Goal: Information Seeking & Learning: Check status

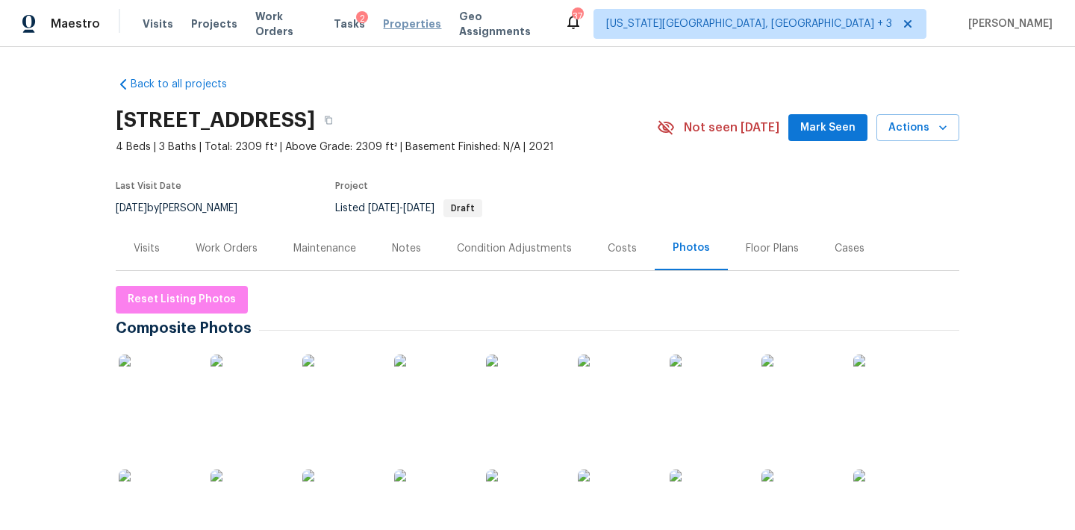
click at [394, 18] on span "Properties" at bounding box center [412, 23] width 58 height 15
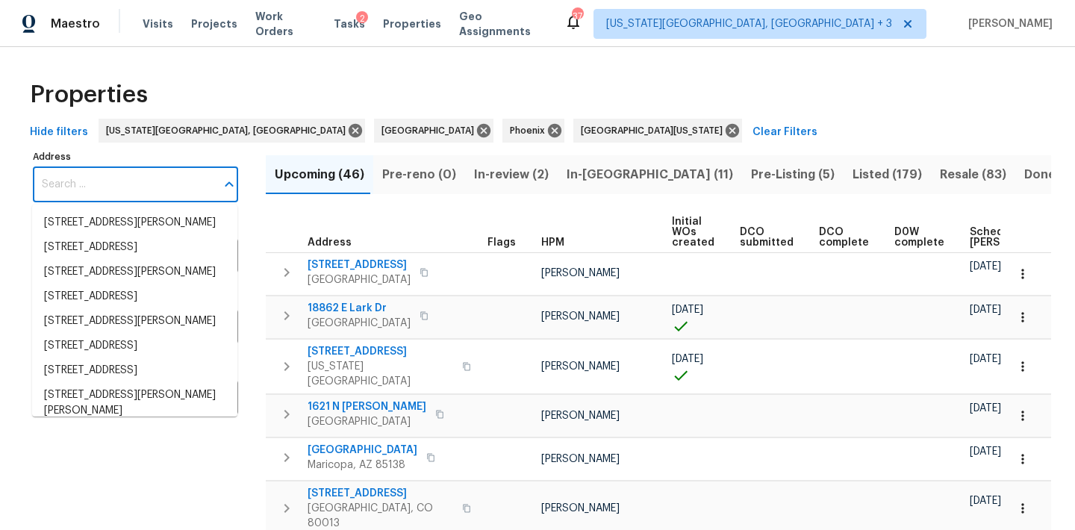
click at [82, 175] on input "Address" at bounding box center [124, 184] width 183 height 35
paste input "4106 Cripple Creek Dr"
type input "4106 Cripple Creek Dr"
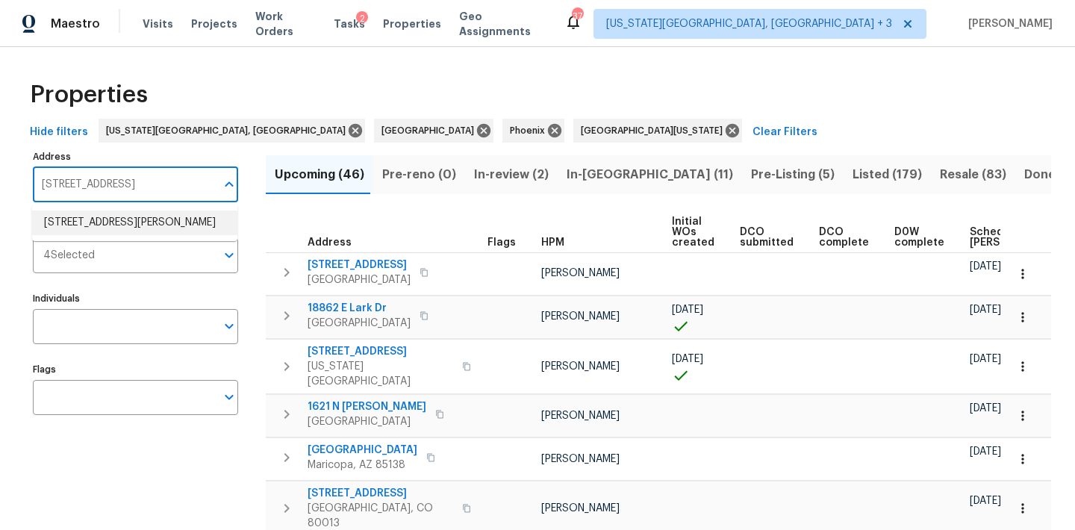
click at [105, 213] on li "4106 Cripple Creek Dr Loveland CO 80538" at bounding box center [134, 223] width 205 height 25
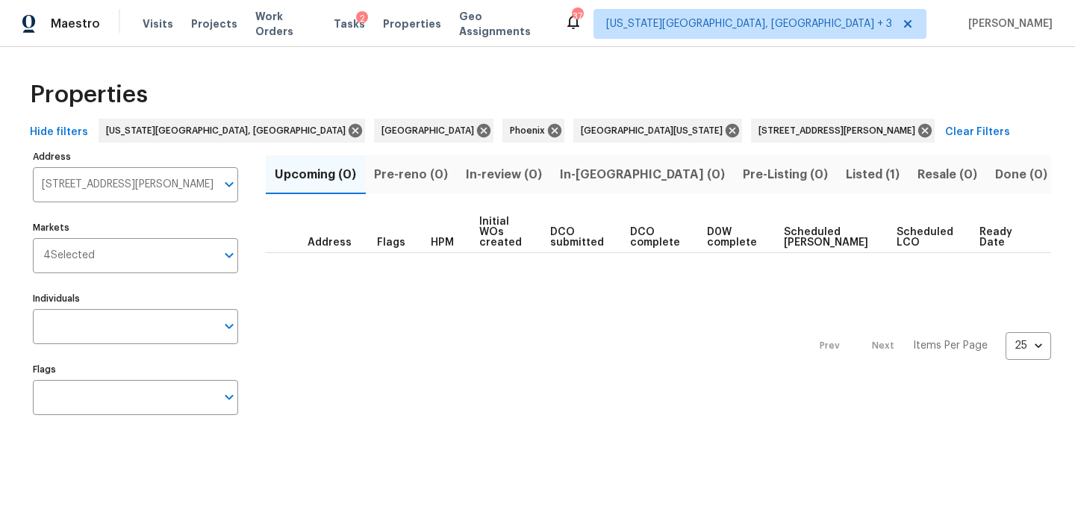
click at [846, 170] on span "Listed (1)" at bounding box center [873, 174] width 54 height 21
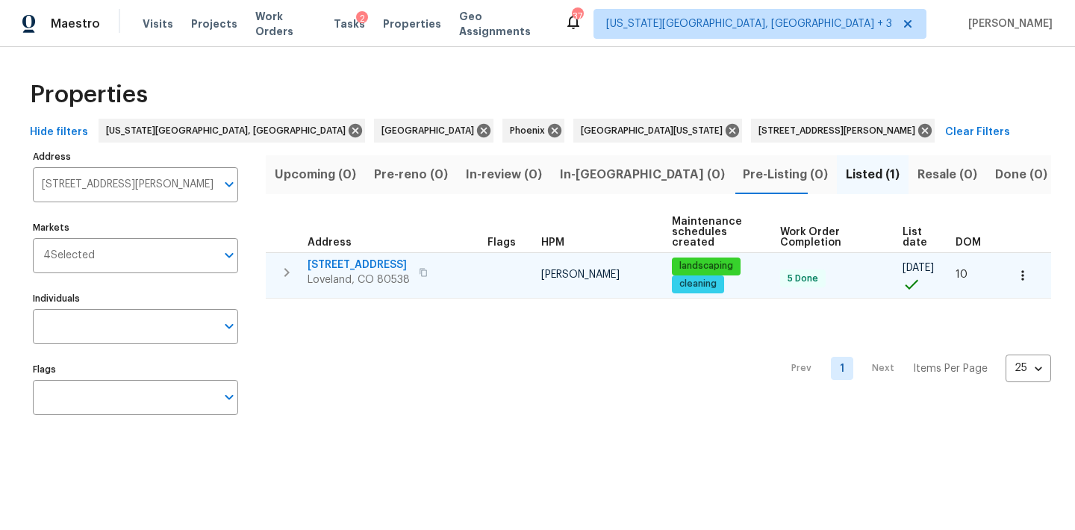
click at [358, 261] on span "4106 Cripple Creek Dr" at bounding box center [359, 265] width 102 height 15
click at [376, 268] on span "4106 Cripple Creek Dr" at bounding box center [359, 265] width 102 height 15
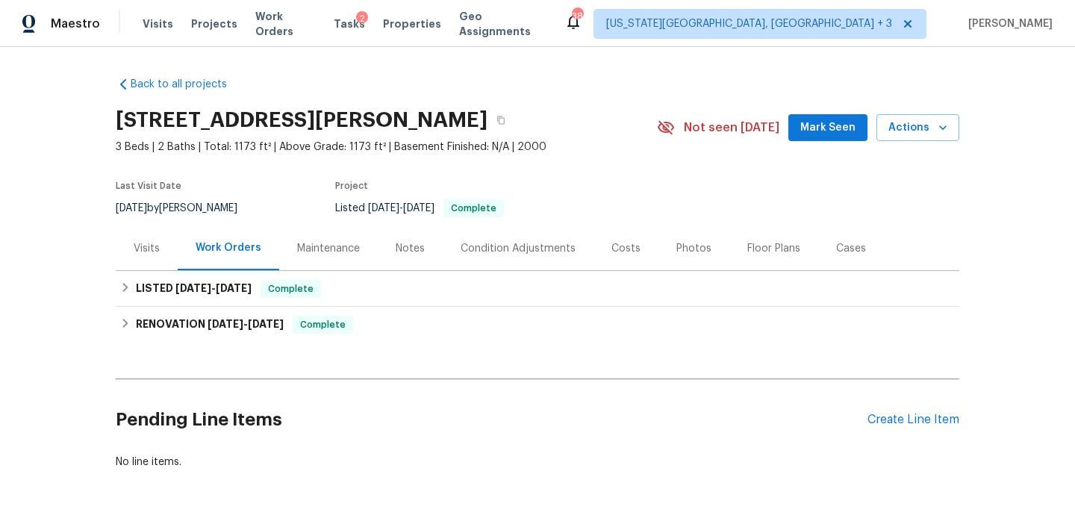
click at [623, 245] on div "Costs" at bounding box center [625, 248] width 29 height 15
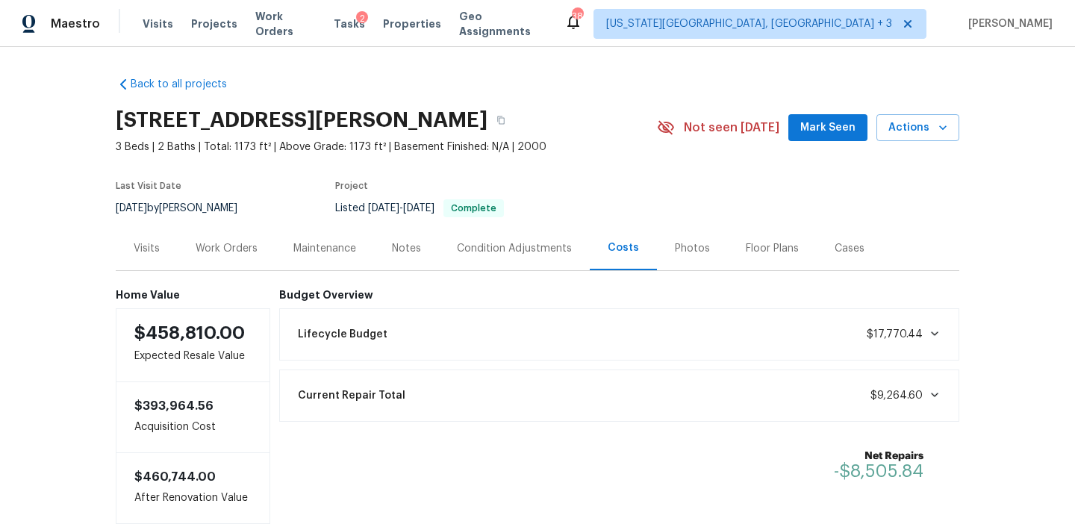
click at [234, 241] on div "Work Orders" at bounding box center [227, 248] width 62 height 15
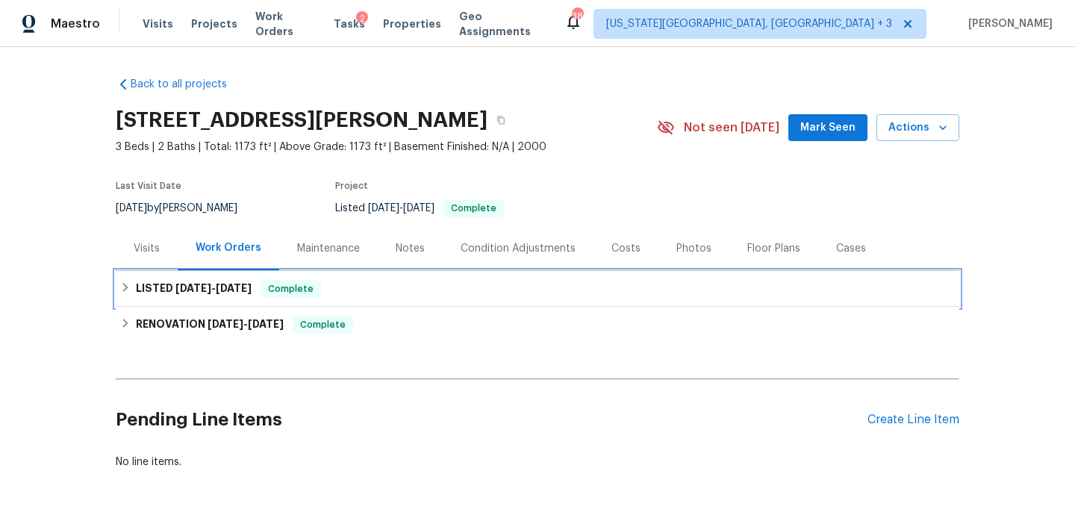
click at [124, 295] on div "LISTED 9/16/25 - 9/17/25 Complete" at bounding box center [537, 289] width 835 height 18
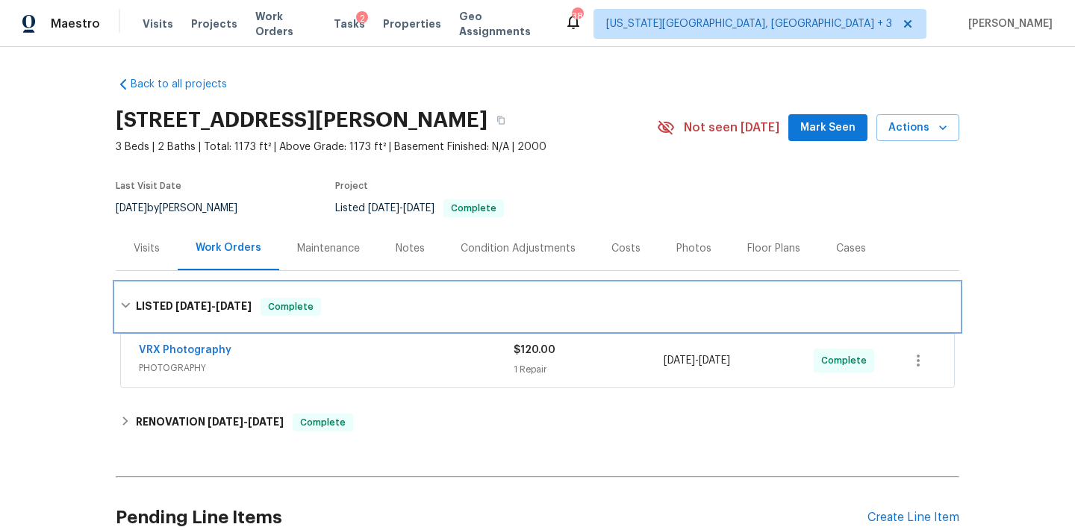
click at [124, 293] on div "LISTED 9/16/25 - 9/17/25 Complete" at bounding box center [538, 307] width 844 height 48
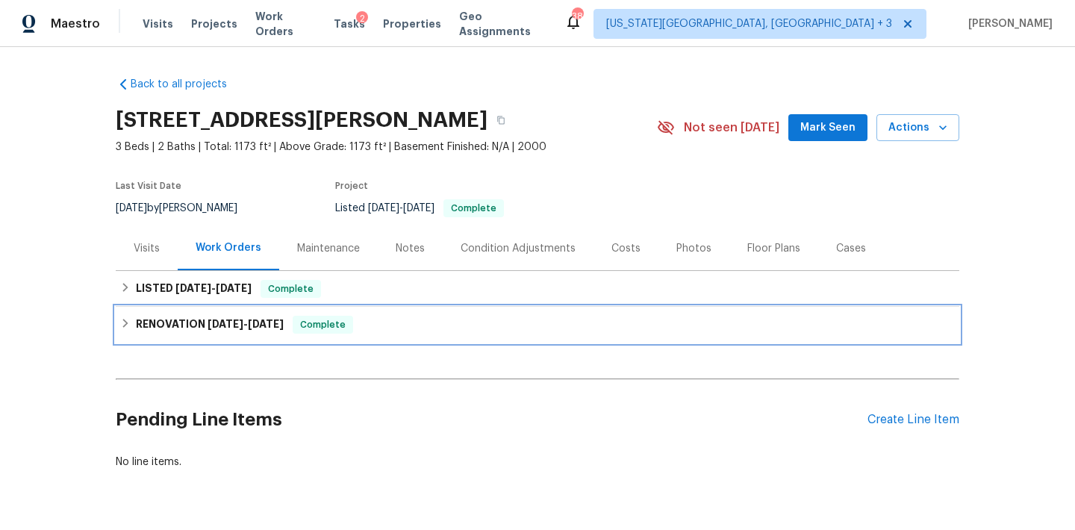
click at [123, 327] on icon at bounding box center [125, 323] width 5 height 9
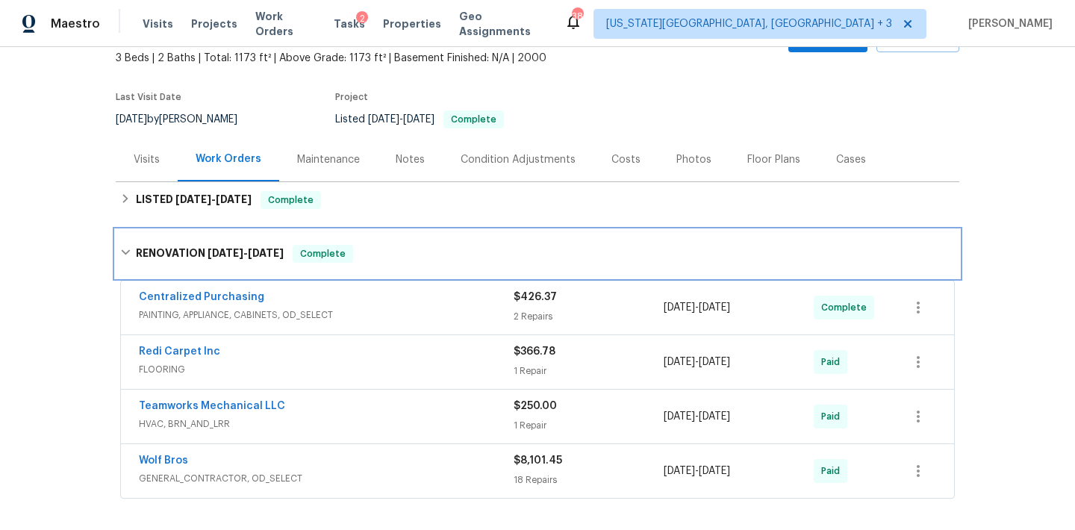
scroll to position [64, 0]
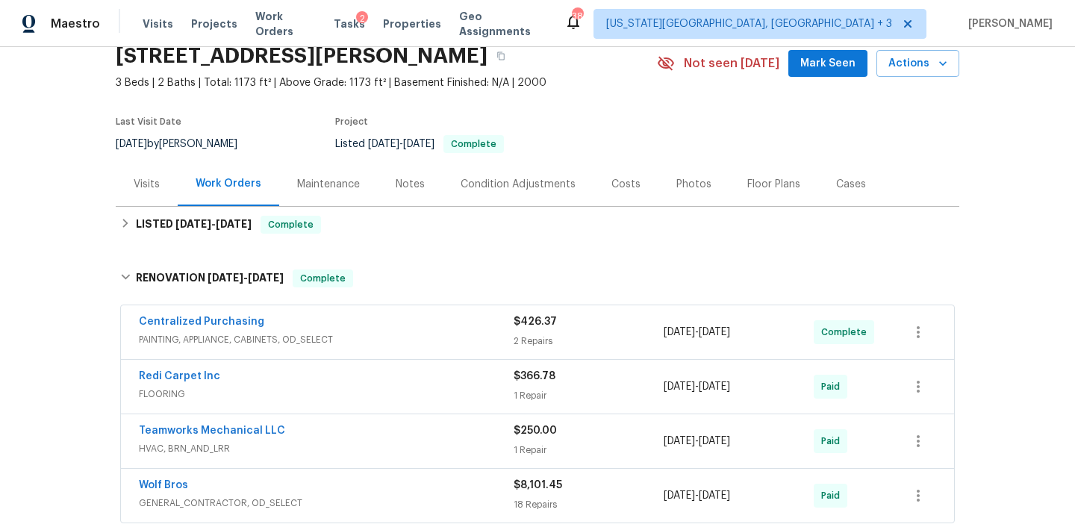
click at [758, 185] on div "Floor Plans" at bounding box center [773, 184] width 53 height 15
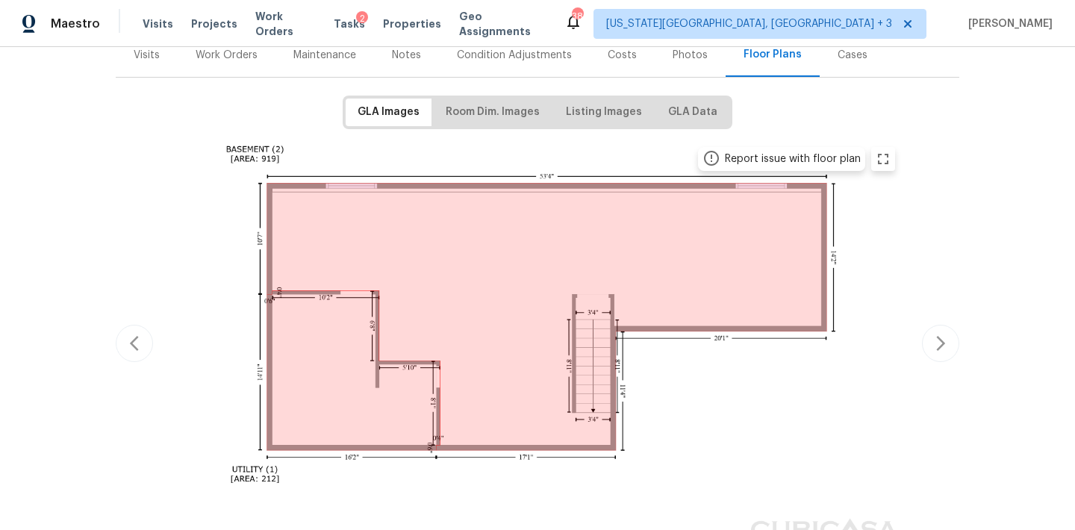
scroll to position [199, 0]
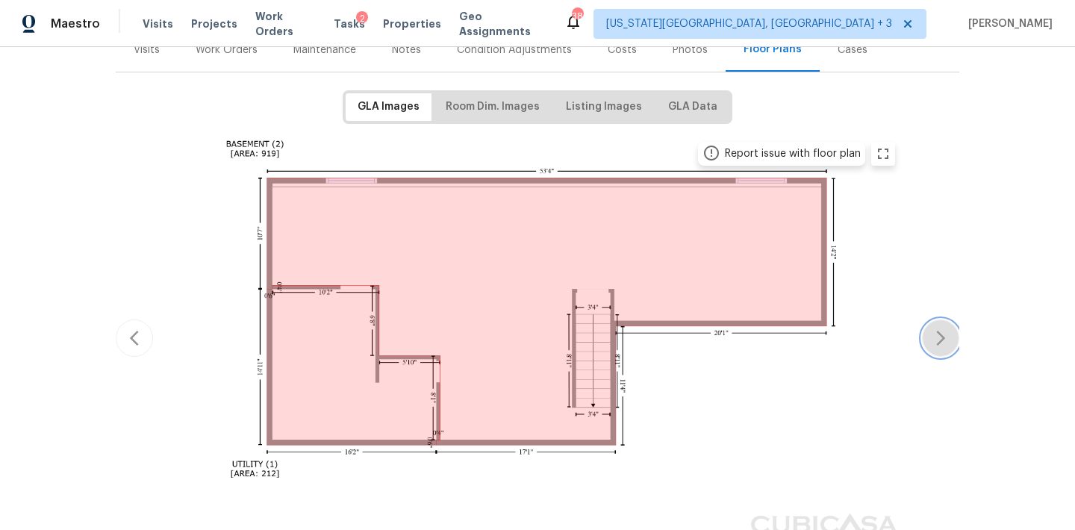
click at [953, 341] on button "button" at bounding box center [940, 338] width 37 height 37
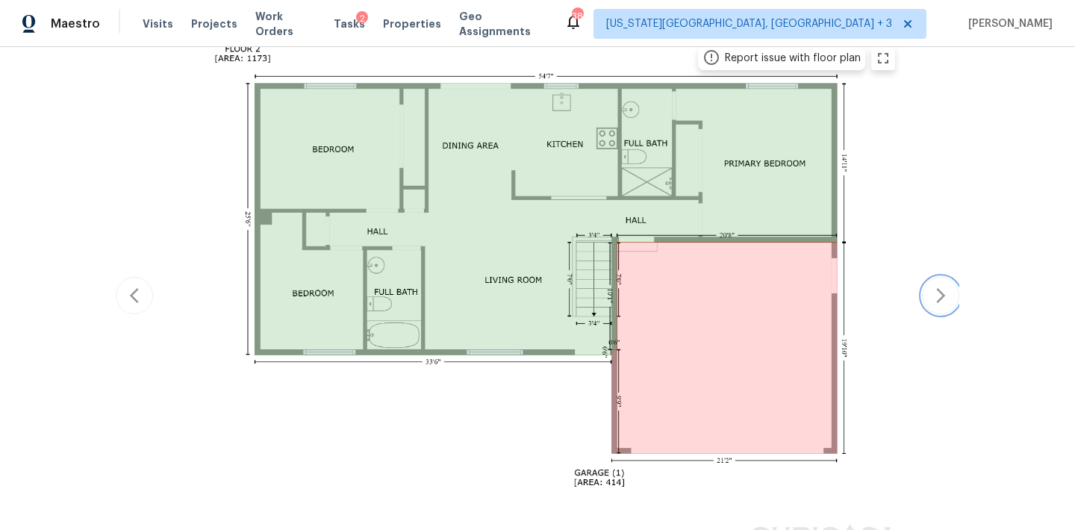
scroll to position [296, 0]
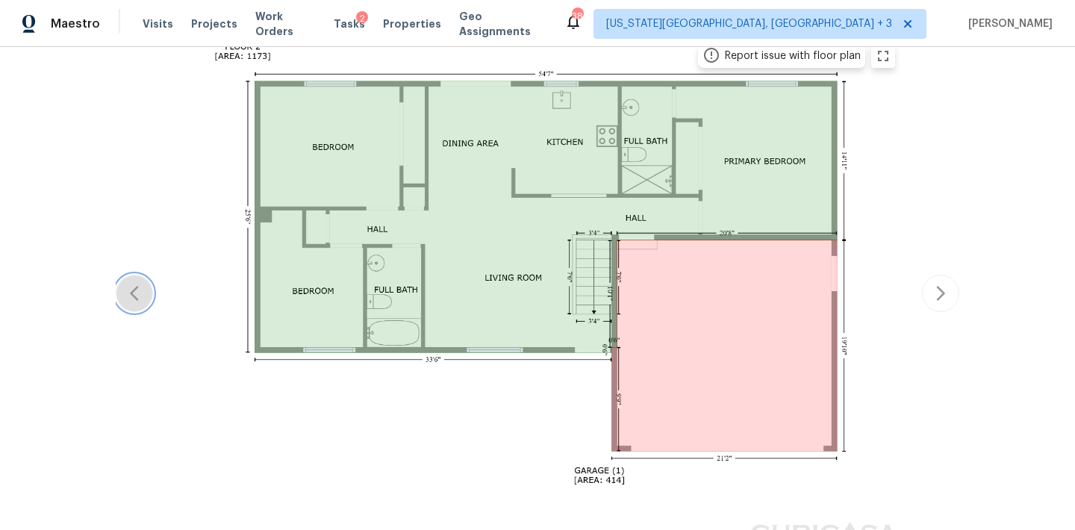
click at [129, 285] on icon "button" at bounding box center [134, 293] width 18 height 18
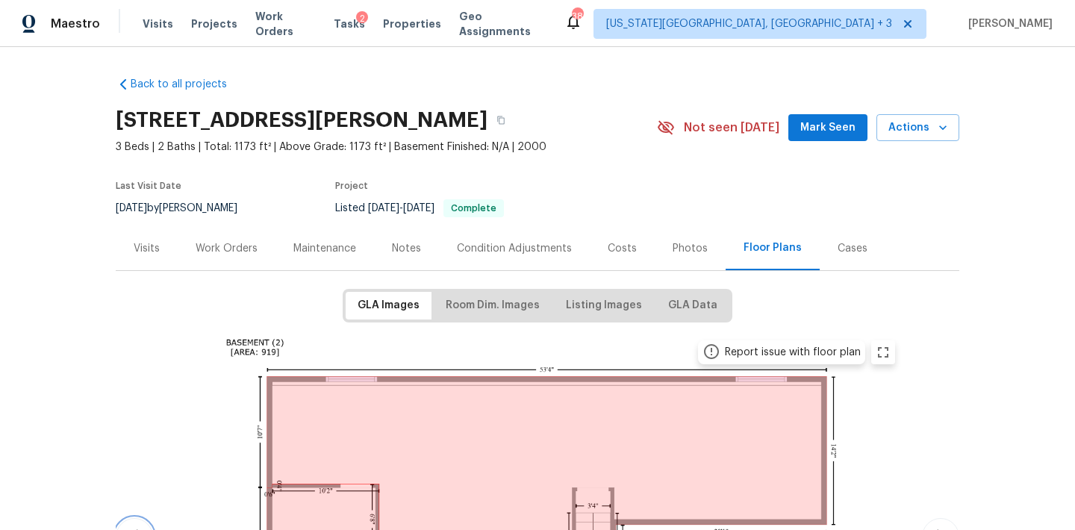
scroll to position [0, 0]
click at [505, 120] on icon "button" at bounding box center [500, 120] width 9 height 9
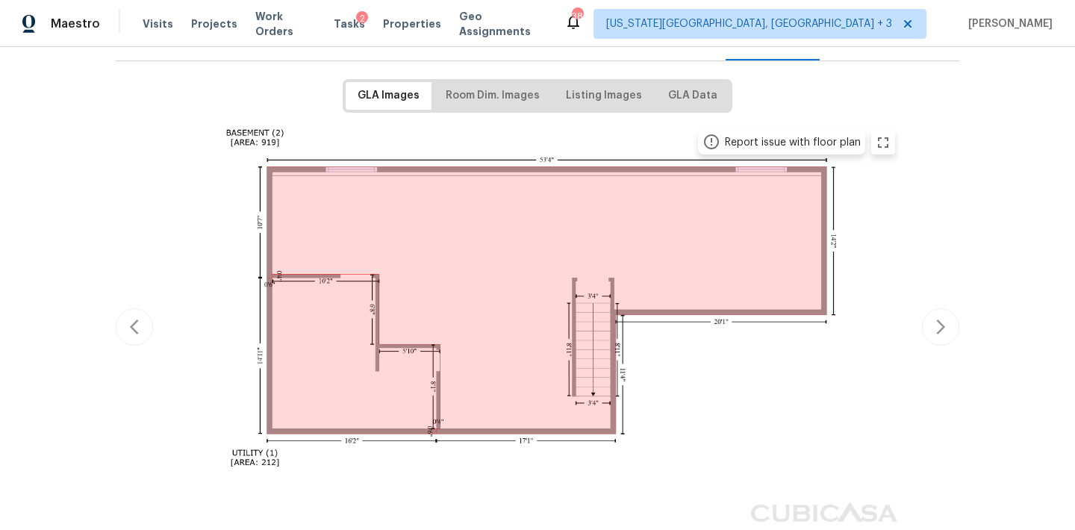
scroll to position [231, 0]
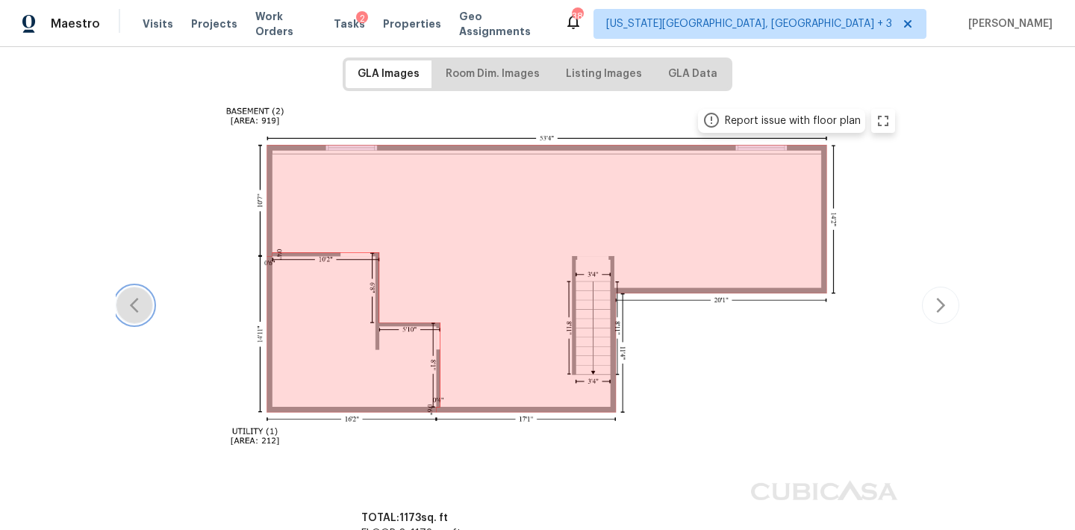
click at [134, 312] on icon "button" at bounding box center [134, 305] width 18 height 18
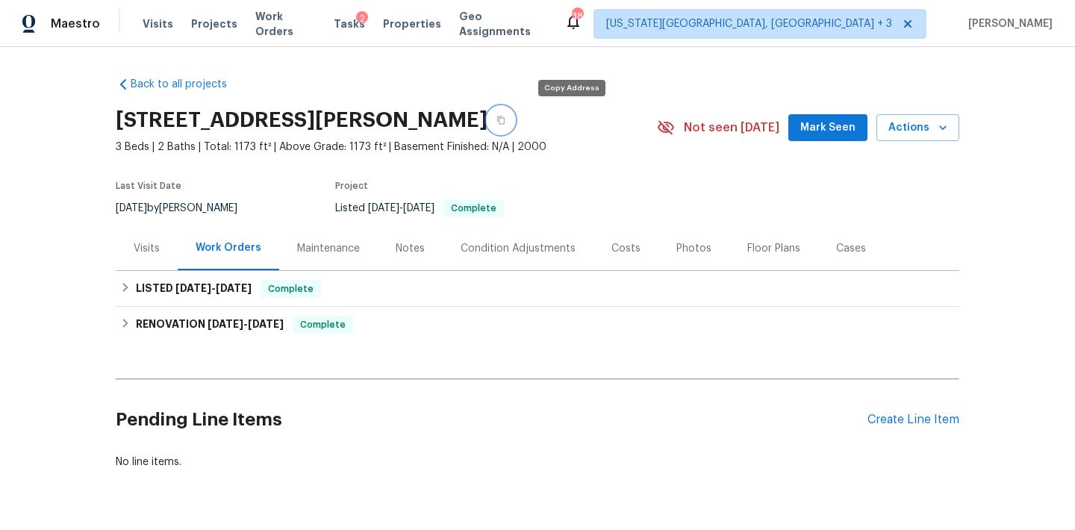
click at [505, 120] on icon "button" at bounding box center [500, 120] width 9 height 9
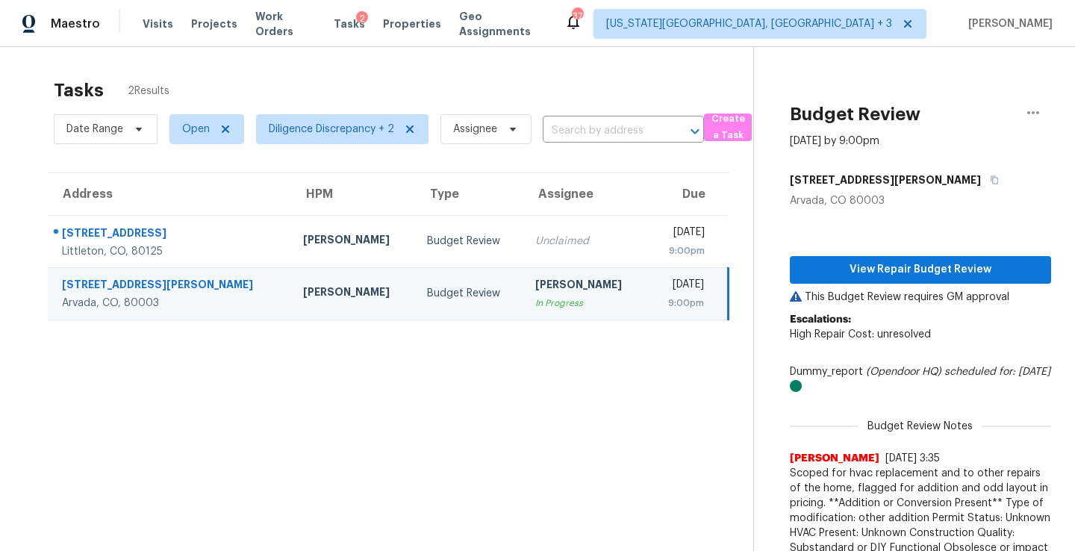
click at [659, 286] on div "[DATE]" at bounding box center [681, 286] width 45 height 19
click at [839, 264] on span "View Repair Budget Review" at bounding box center [920, 270] width 237 height 19
